Goal: Information Seeking & Learning: Learn about a topic

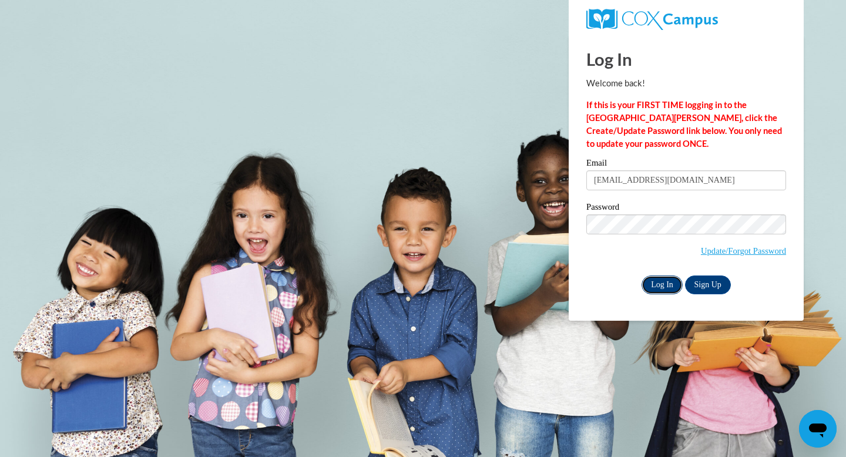
click at [657, 279] on input "Log In" at bounding box center [662, 285] width 41 height 19
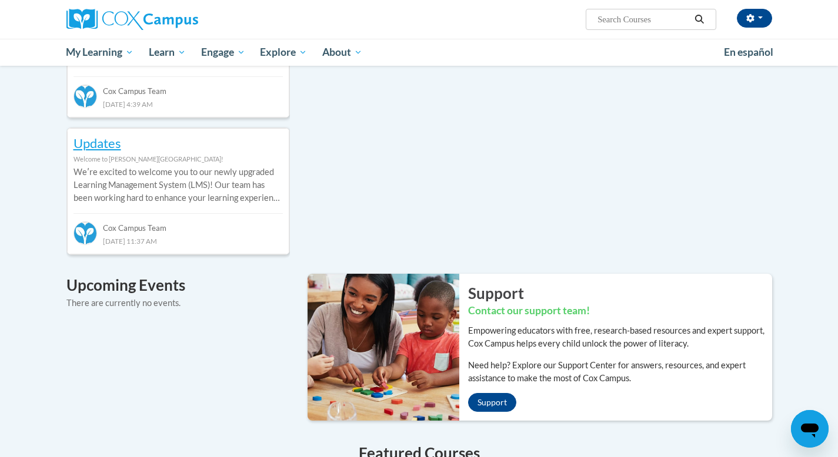
scroll to position [327, 0]
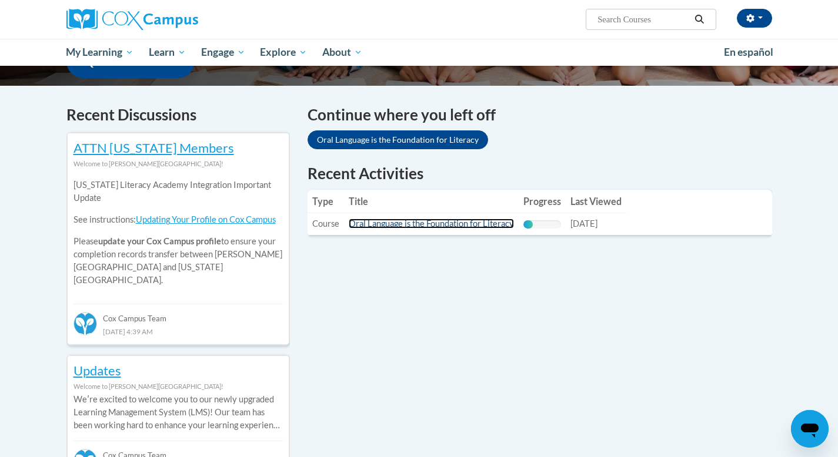
click at [470, 221] on link "Oral Language is the Foundation for Literacy" at bounding box center [431, 224] width 165 height 10
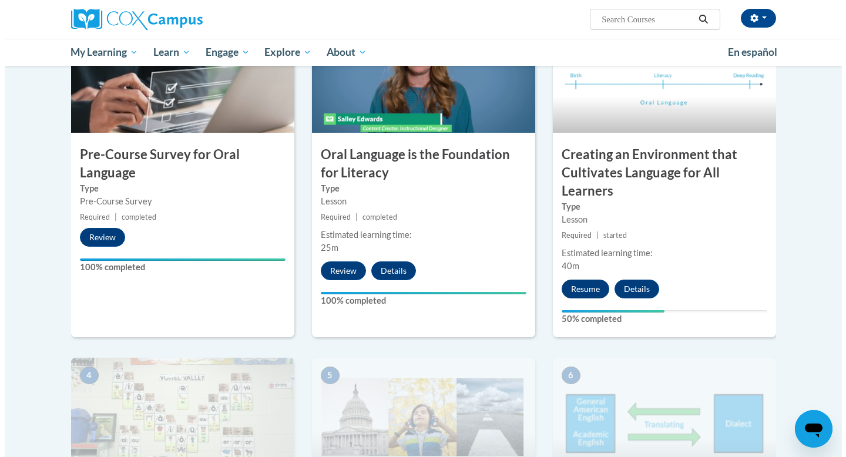
scroll to position [284, 0]
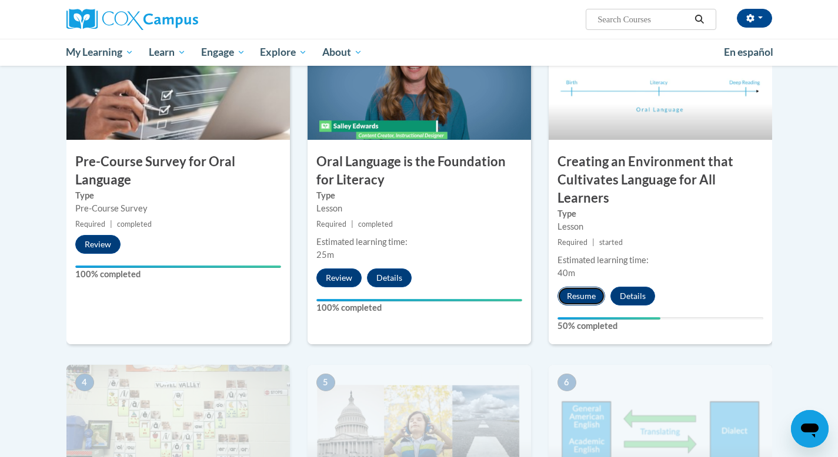
click at [564, 301] on button "Resume" at bounding box center [581, 296] width 48 height 19
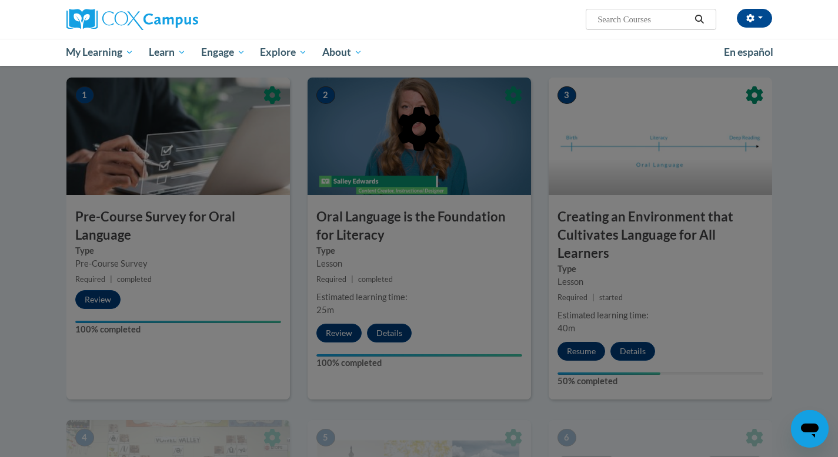
scroll to position [216, 0]
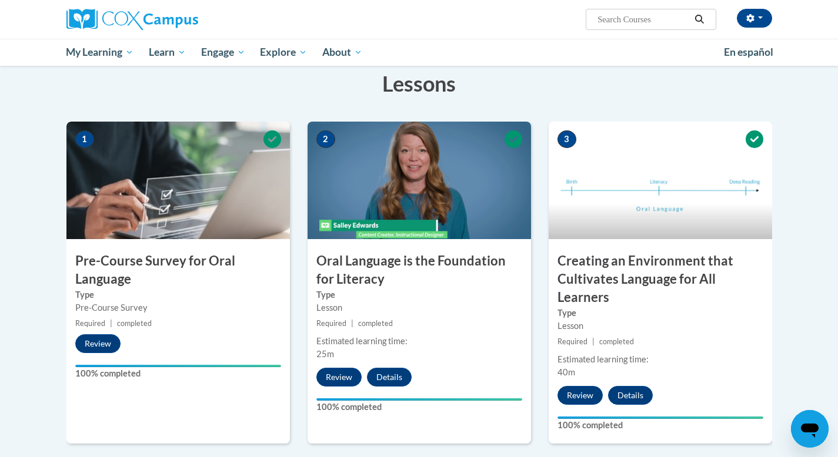
scroll to position [184, 0]
